Goal: Information Seeking & Learning: Learn about a topic

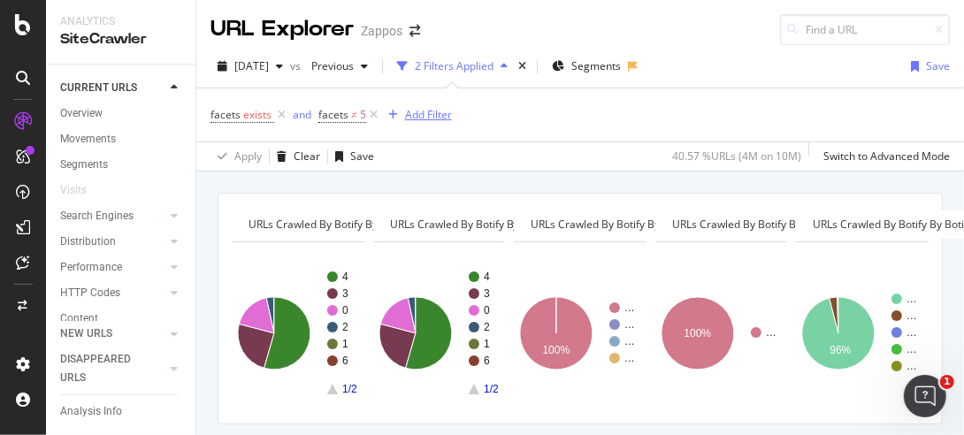
click at [414, 110] on div "Add Filter" at bounding box center [428, 114] width 47 height 15
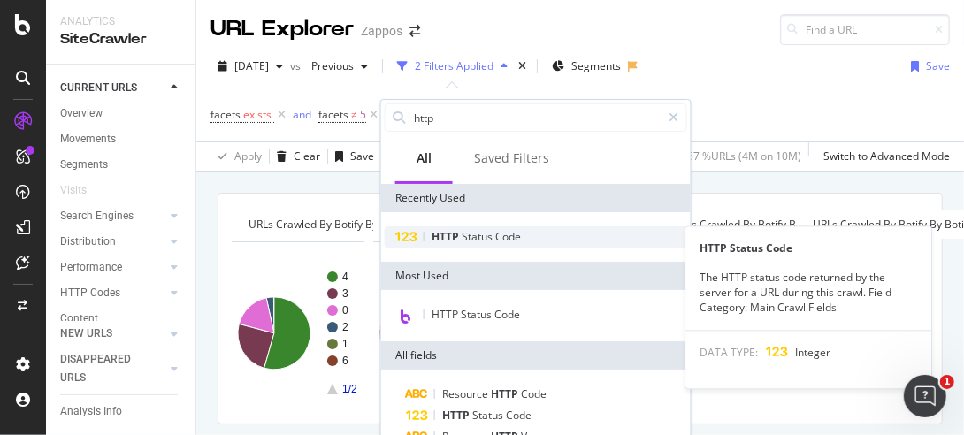
type input "http"
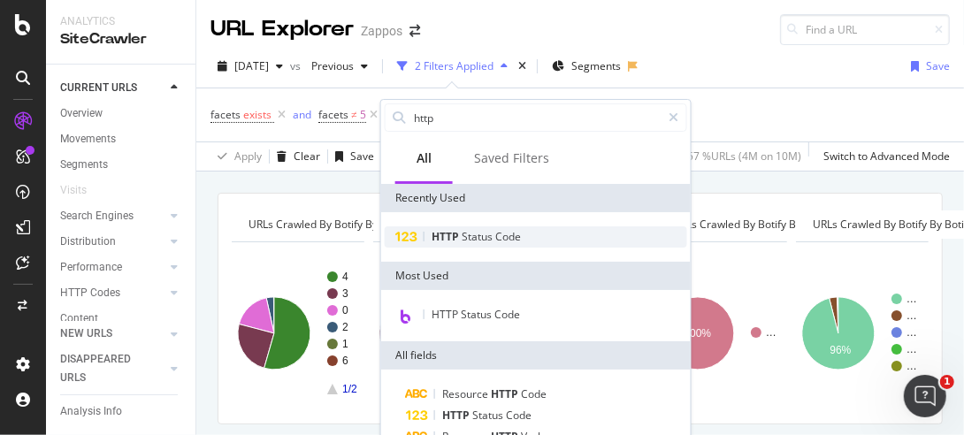
click at [531, 236] on div "HTTP Status Code" at bounding box center [536, 236] width 302 height 21
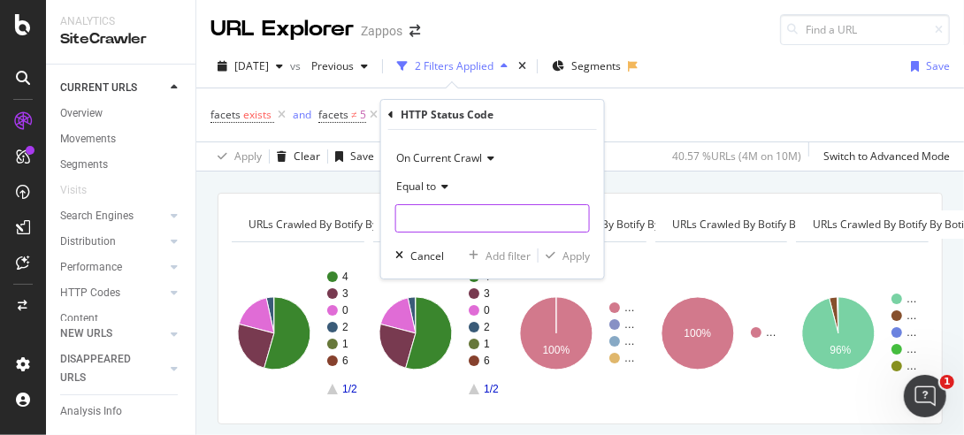
click at [447, 218] on input "number" at bounding box center [492, 218] width 195 height 28
type input "200"
click at [573, 255] on div "Apply" at bounding box center [575, 255] width 27 height 15
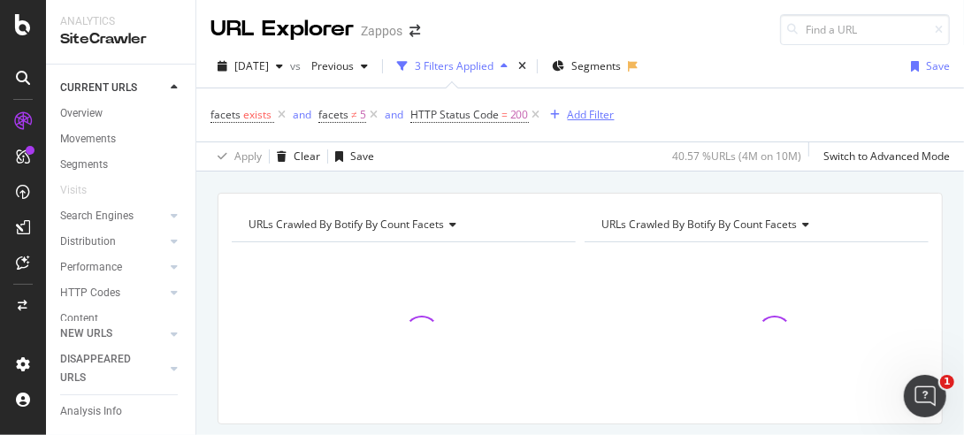
click at [579, 115] on div "Add Filter" at bounding box center [591, 114] width 47 height 15
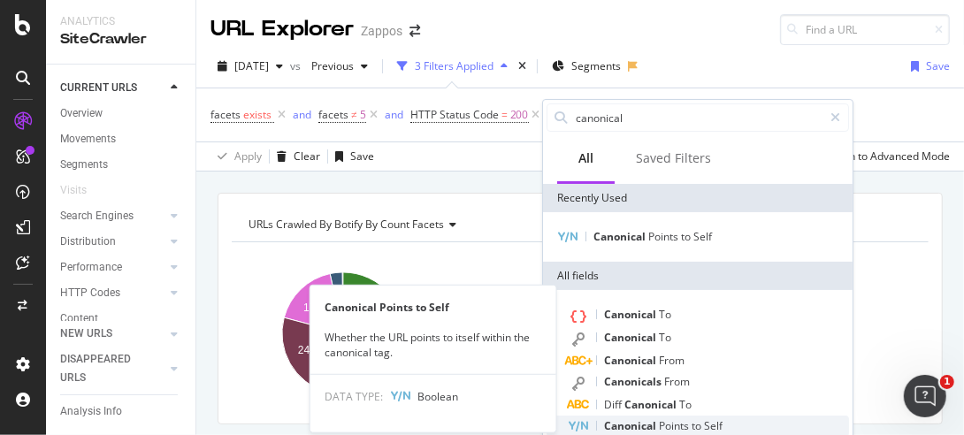
type input "canonical"
click at [699, 427] on span "to" at bounding box center [698, 425] width 12 height 15
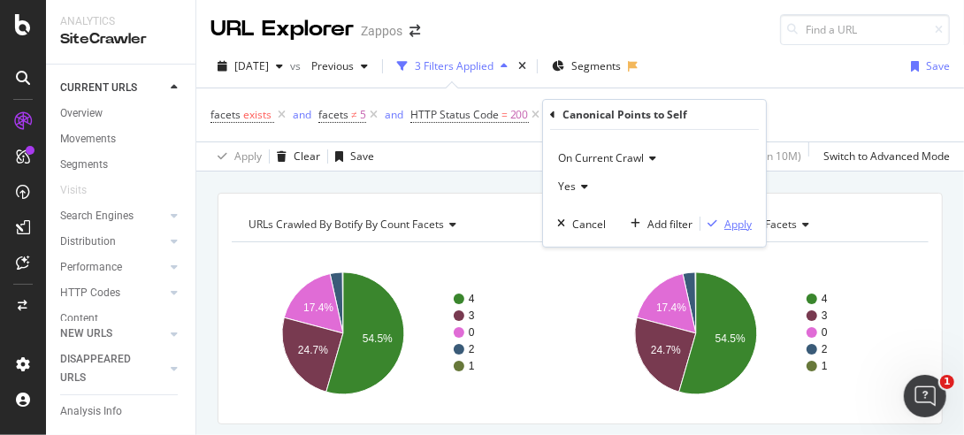
click at [736, 223] on div "Apply" at bounding box center [737, 224] width 27 height 15
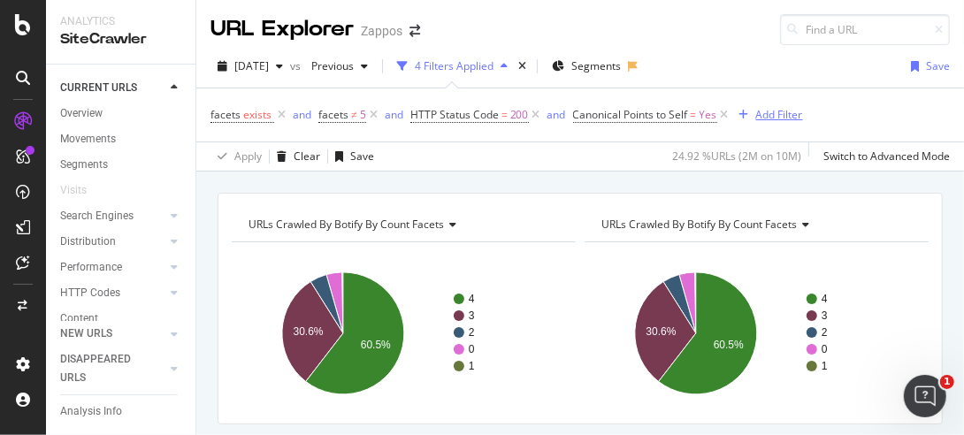
click at [764, 112] on div "Add Filter" at bounding box center [779, 114] width 47 height 15
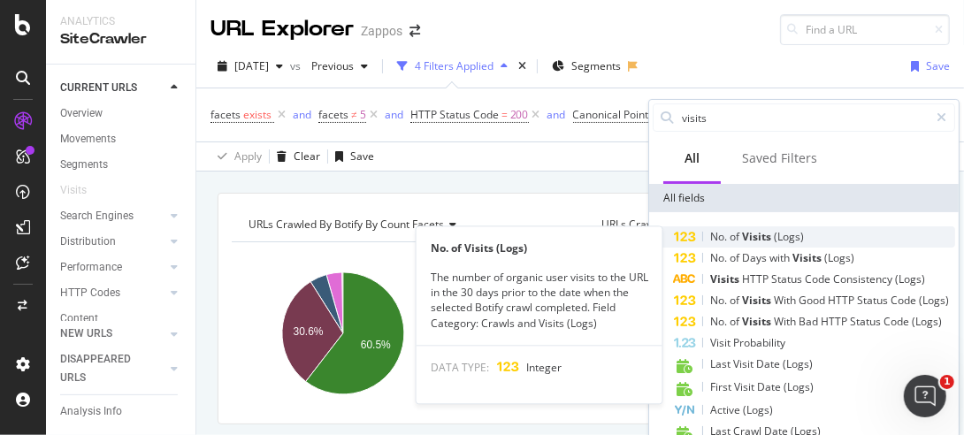
type input "visits"
click at [787, 236] on span "(Logs)" at bounding box center [789, 236] width 30 height 15
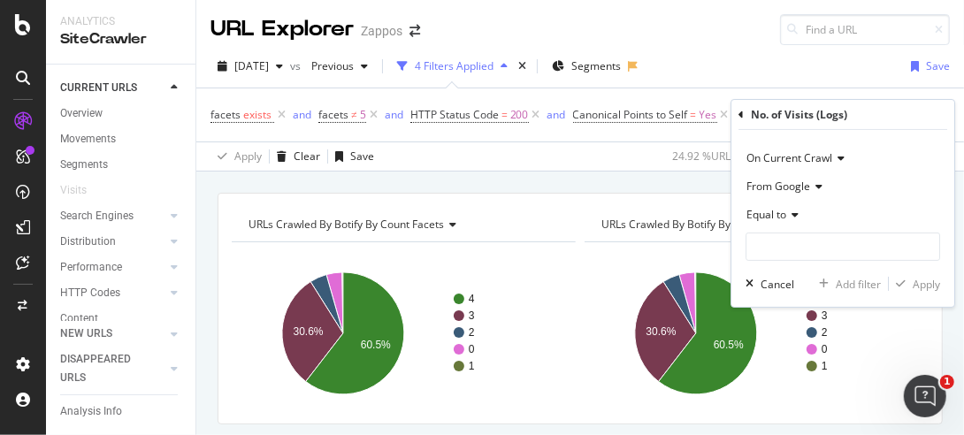
click at [796, 214] on icon at bounding box center [792, 215] width 12 height 11
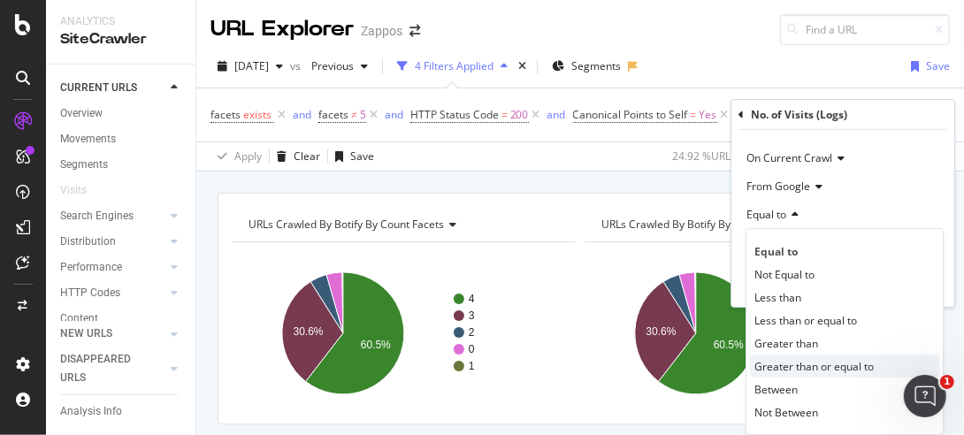
click at [788, 361] on span "Greater than or equal to" at bounding box center [813, 366] width 119 height 15
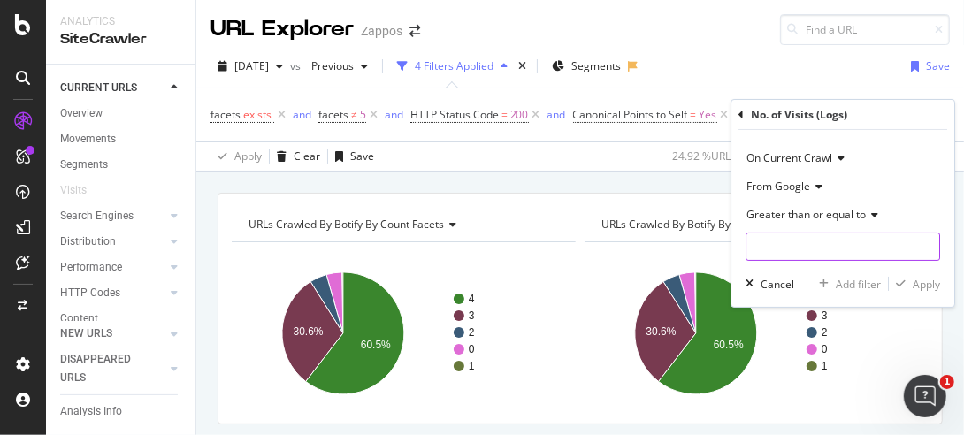
click at [819, 251] on input "number" at bounding box center [842, 247] width 195 height 28
type input "1"
click at [896, 285] on div "button" at bounding box center [901, 284] width 24 height 11
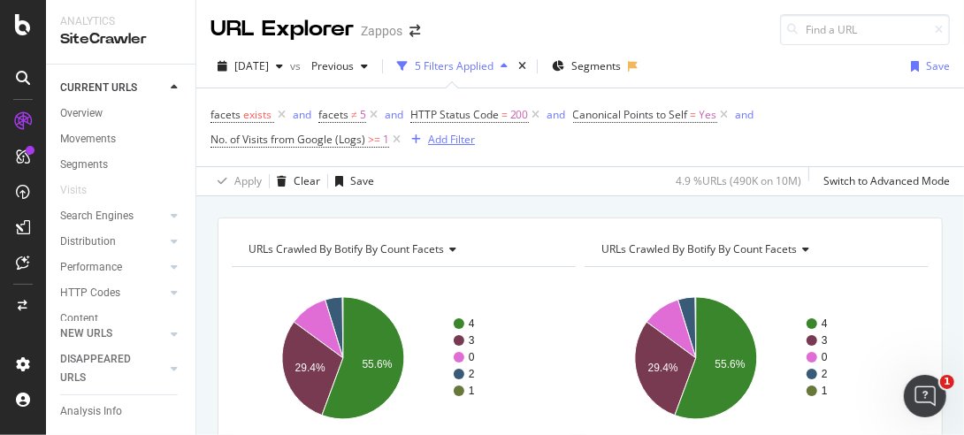
click at [424, 138] on div "button" at bounding box center [416, 139] width 24 height 11
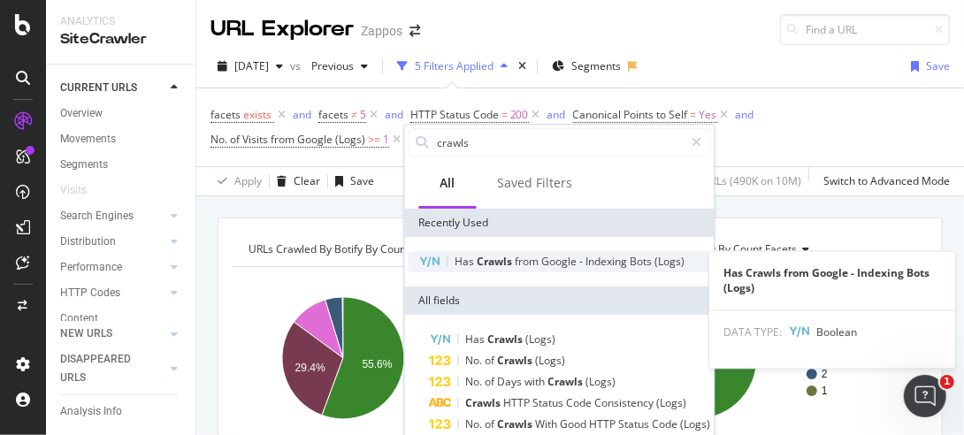
type input "crawls"
click at [572, 266] on span "Google" at bounding box center [561, 261] width 38 height 15
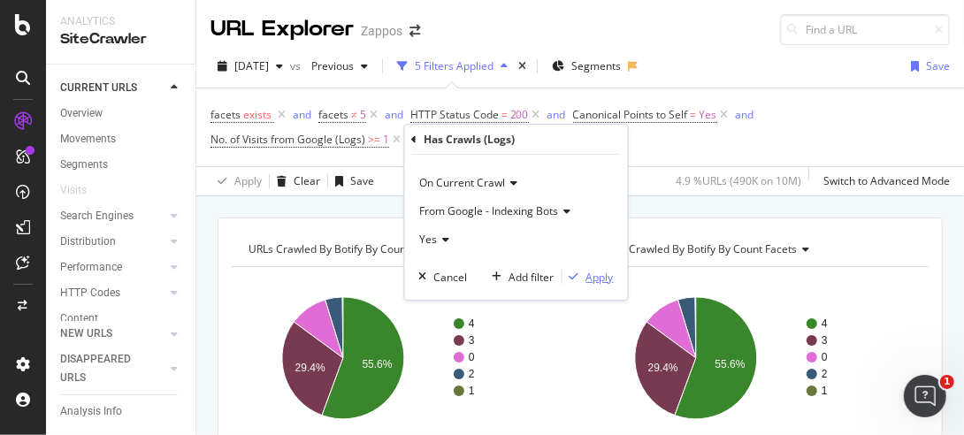
click at [592, 274] on div "Apply" at bounding box center [599, 277] width 27 height 15
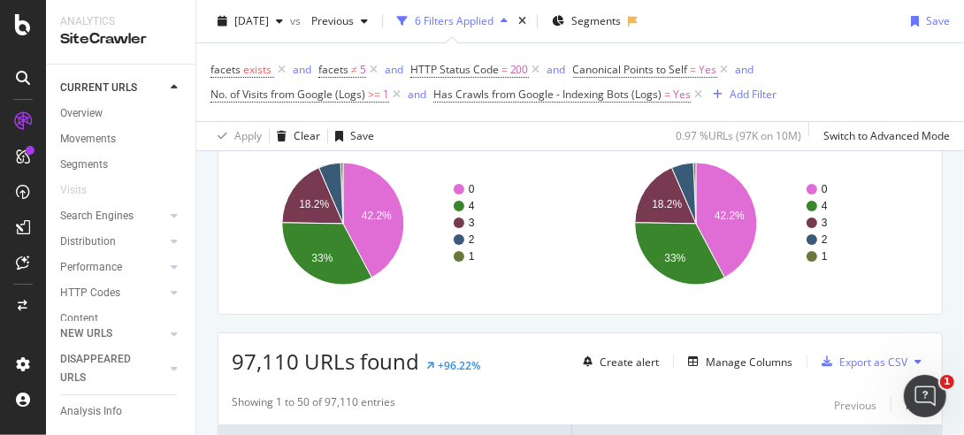
scroll to position [91, 0]
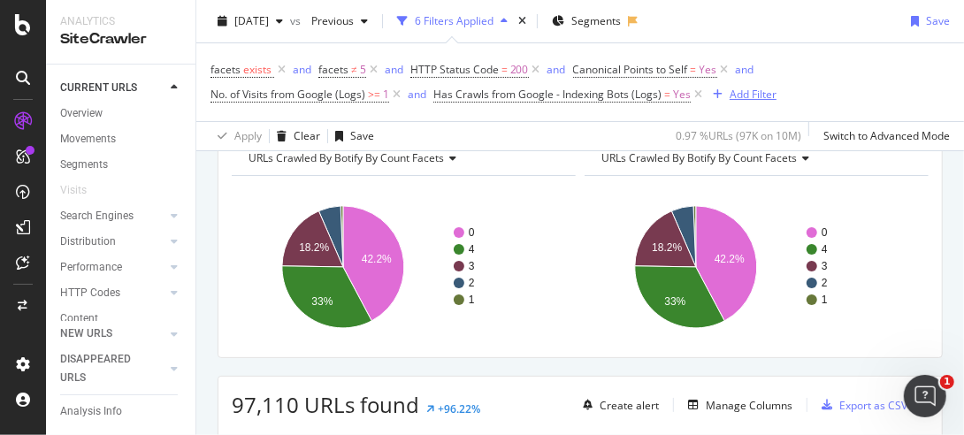
click at [758, 90] on div "Add Filter" at bounding box center [753, 94] width 47 height 15
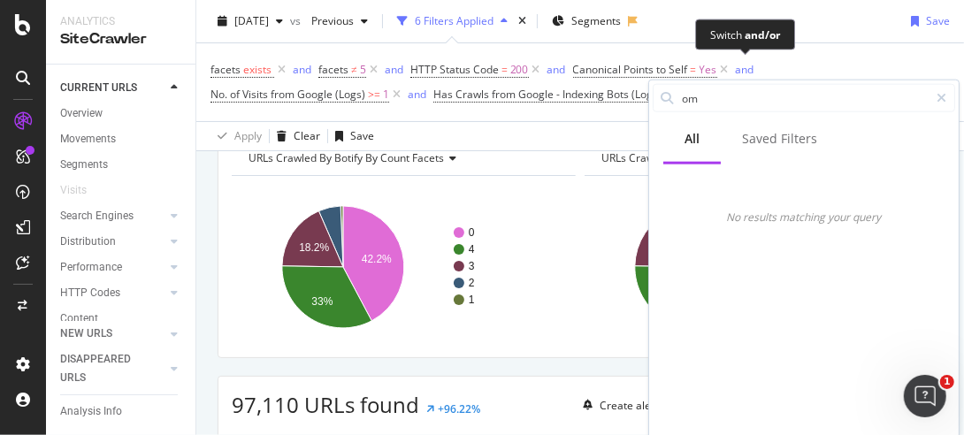
type input "o"
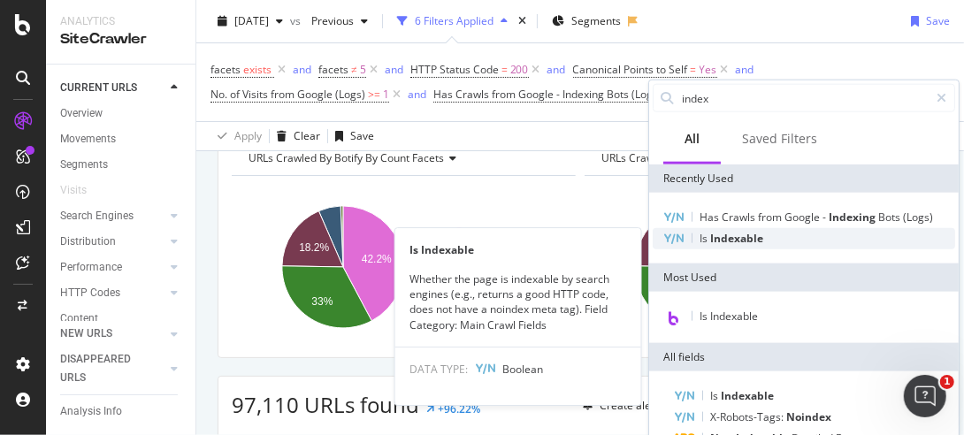
type input "index"
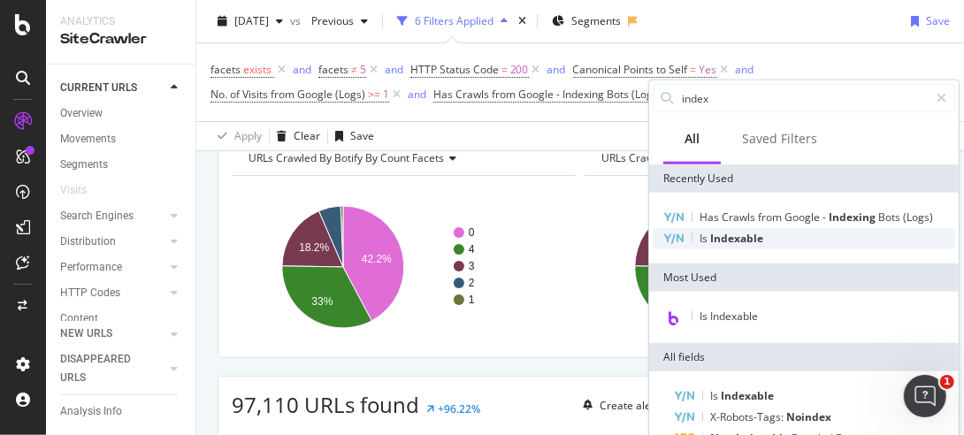
click at [726, 236] on span "Indexable" at bounding box center [736, 238] width 53 height 15
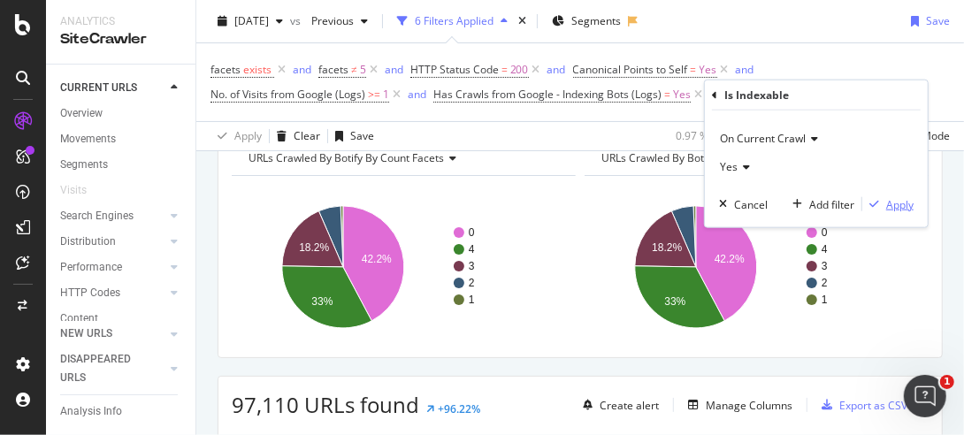
click at [899, 210] on div "Apply" at bounding box center [887, 204] width 51 height 16
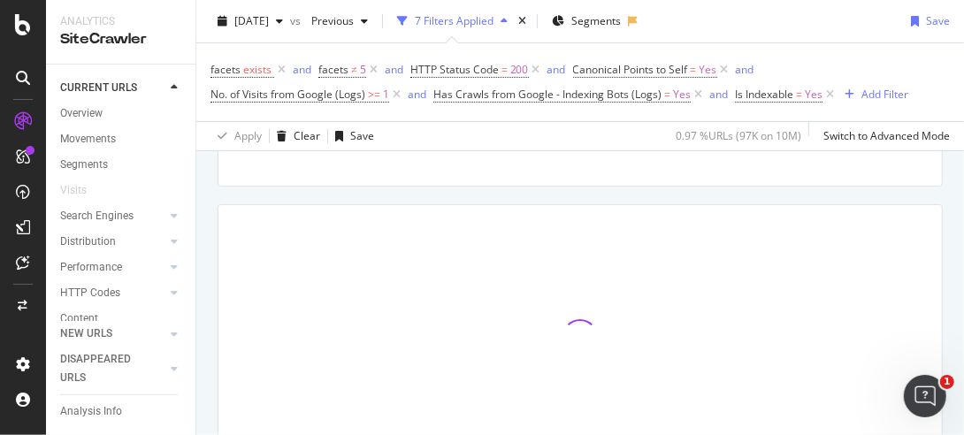
scroll to position [268, 0]
